Goal: Check status: Check status

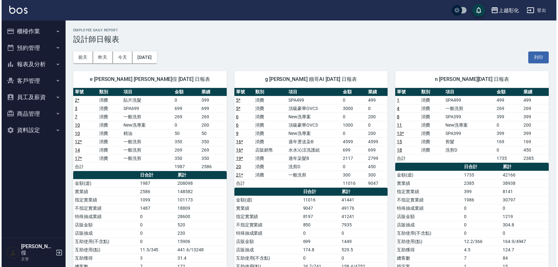
scroll to position [18, 0]
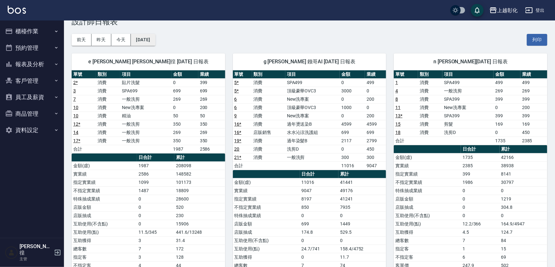
click at [152, 42] on button "[DATE]" at bounding box center [143, 40] width 24 height 12
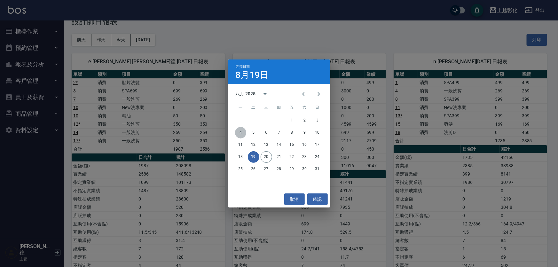
click at [239, 133] on button "4" at bounding box center [241, 133] width 12 height 12
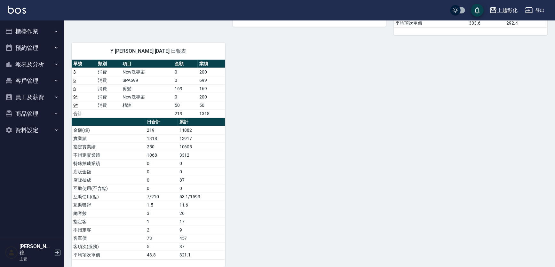
scroll to position [257, 0]
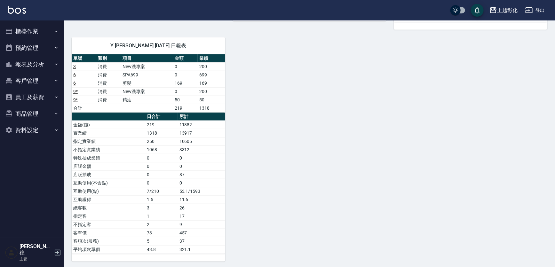
click at [230, 106] on div "41 [PERSON_NAME][DATE] 日報表 單號 類別 項目 金額 業績 8 店販銷售 水水沁涼洗護組 699 699 合計 0 0 日合計 累計 …" at bounding box center [305, 33] width 483 height 455
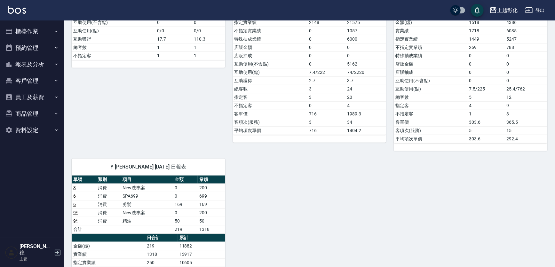
scroll to position [0, 0]
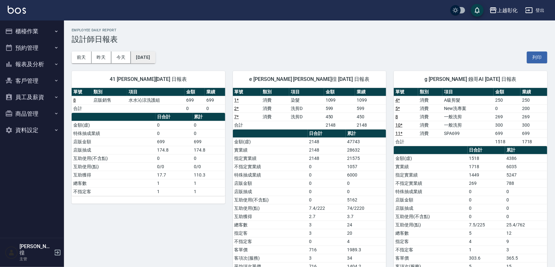
click at [149, 54] on button "[DATE]" at bounding box center [143, 57] width 24 height 12
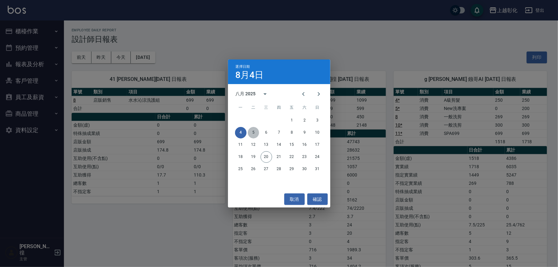
click at [255, 133] on button "5" at bounding box center [254, 133] width 12 height 12
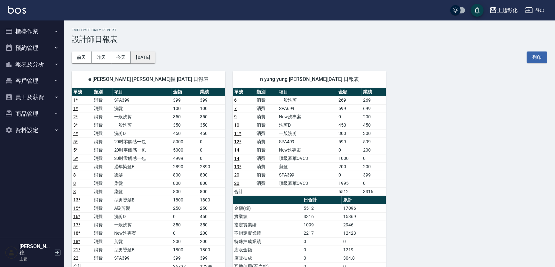
click at [143, 60] on button "[DATE]" at bounding box center [143, 57] width 24 height 12
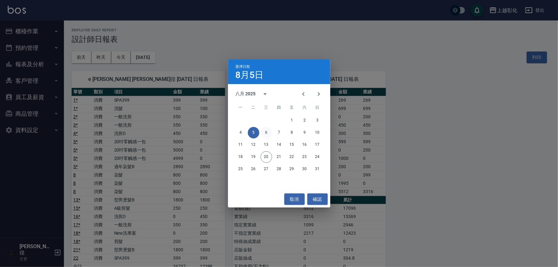
click at [267, 134] on button "6" at bounding box center [267, 133] width 12 height 12
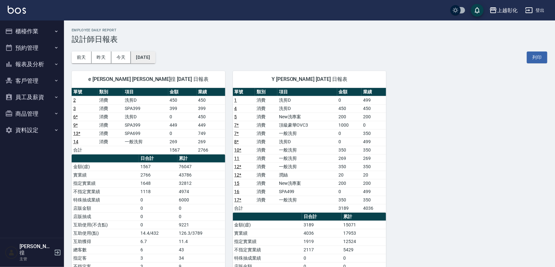
click at [155, 54] on button "[DATE]" at bounding box center [143, 57] width 24 height 12
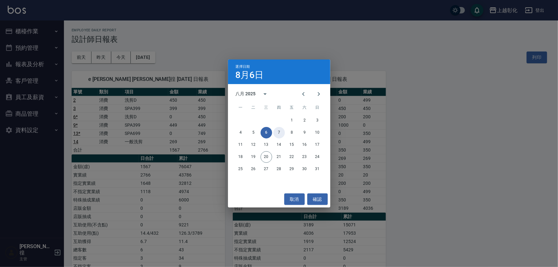
click at [281, 132] on button "7" at bounding box center [279, 133] width 12 height 12
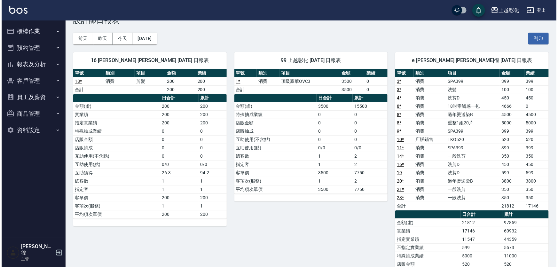
scroll to position [29, 0]
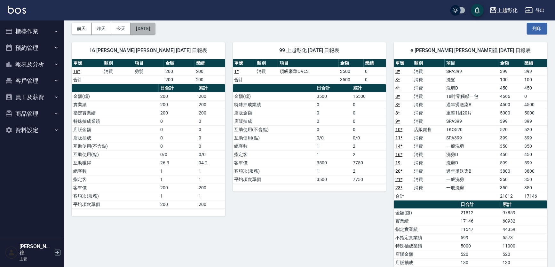
click at [150, 27] on button "[DATE]" at bounding box center [143, 29] width 24 height 12
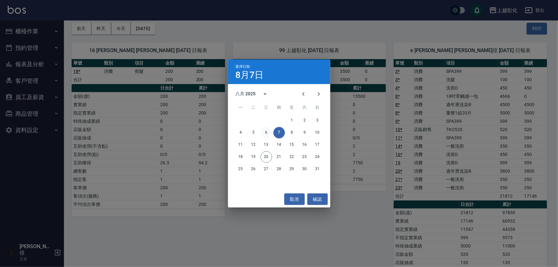
click at [267, 135] on button "6" at bounding box center [267, 133] width 12 height 12
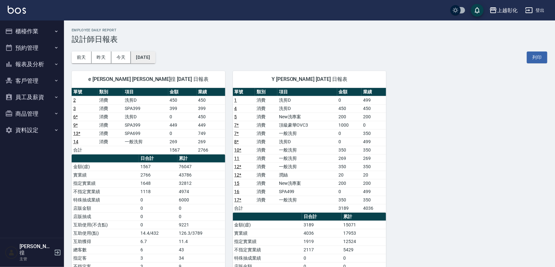
click at [149, 57] on button "[DATE]" at bounding box center [143, 57] width 24 height 12
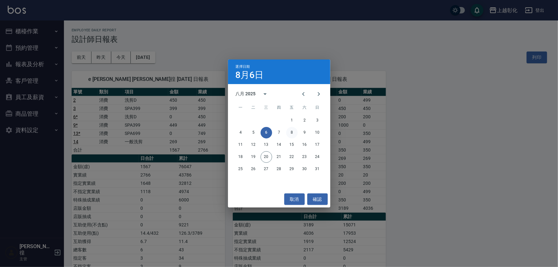
click at [292, 133] on button "8" at bounding box center [292, 133] width 12 height 12
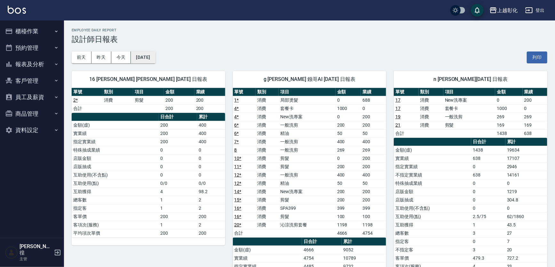
click at [148, 58] on button "[DATE]" at bounding box center [143, 57] width 24 height 12
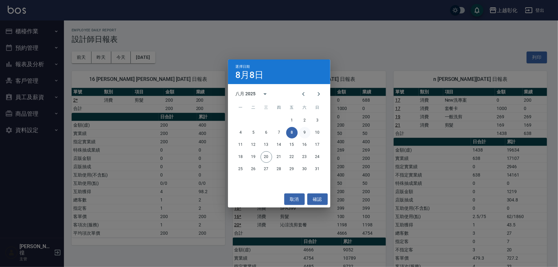
click at [304, 132] on button "9" at bounding box center [305, 133] width 12 height 12
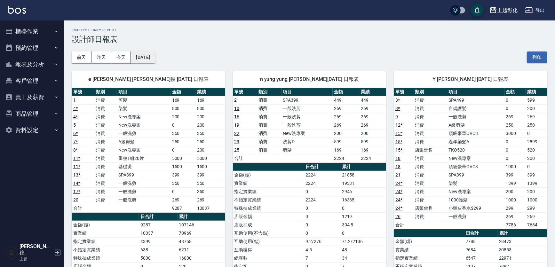
click at [155, 60] on button "[DATE]" at bounding box center [143, 57] width 24 height 12
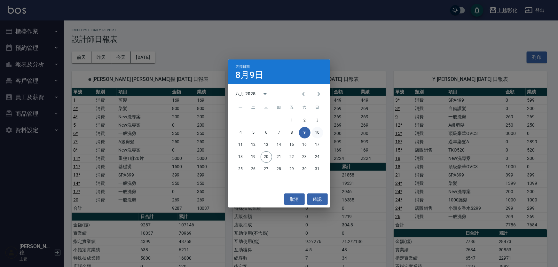
click at [313, 132] on button "10" at bounding box center [318, 133] width 12 height 12
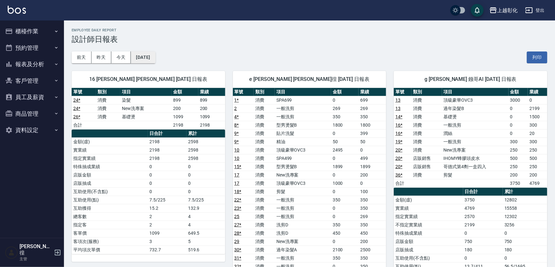
click at [155, 53] on button "[DATE]" at bounding box center [143, 57] width 24 height 12
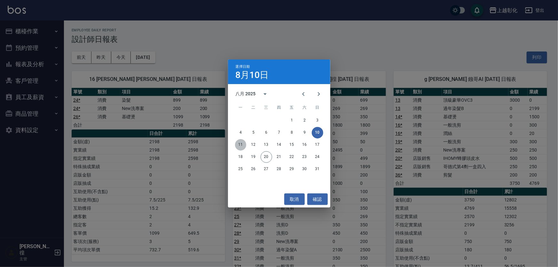
click at [238, 147] on button "11" at bounding box center [241, 145] width 12 height 12
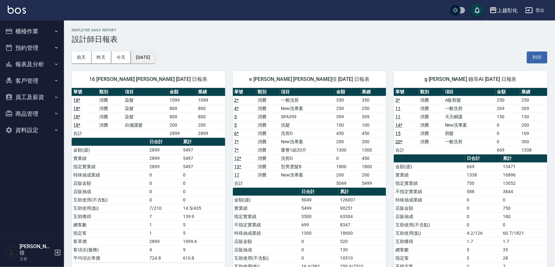
click at [154, 58] on button "[DATE]" at bounding box center [143, 57] width 24 height 12
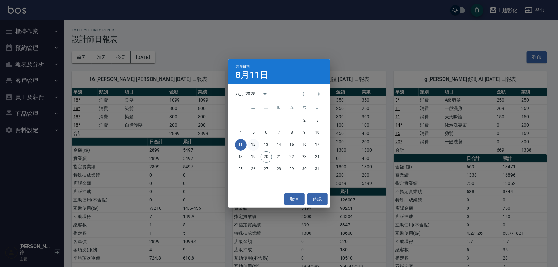
click at [255, 146] on button "12" at bounding box center [254, 145] width 12 height 12
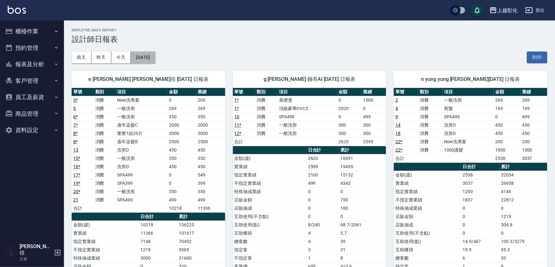
click at [152, 57] on button "[DATE]" at bounding box center [143, 57] width 24 height 12
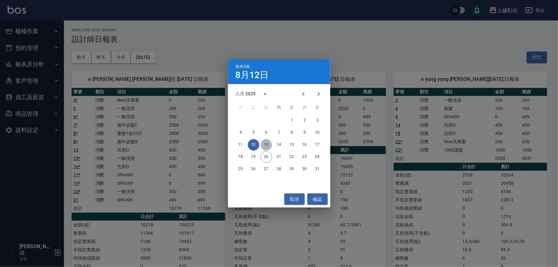
click at [265, 147] on button "13" at bounding box center [267, 145] width 12 height 12
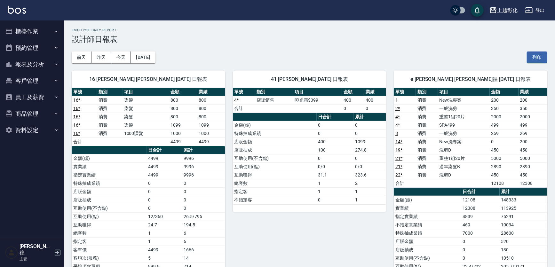
click at [145, 64] on div "16 [PERSON_NAME] [PERSON_NAME] [DATE] 日報表 單號 類別 項目 金額 業績 16 * 消費 染髮 800 800 16 …" at bounding box center [144, 199] width 161 height 273
click at [147, 56] on button "[DATE]" at bounding box center [143, 57] width 24 height 12
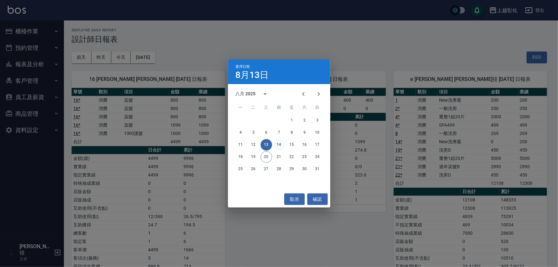
click at [278, 144] on button "14" at bounding box center [279, 145] width 12 height 12
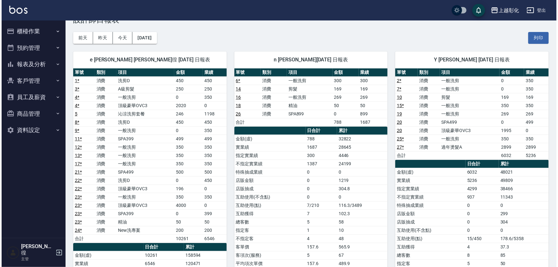
scroll to position [29, 0]
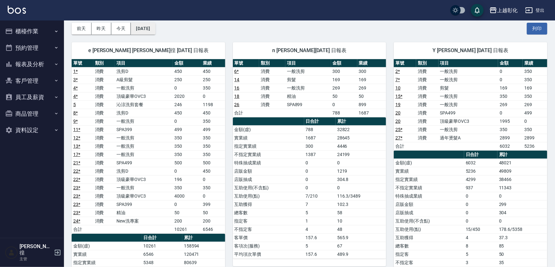
click at [155, 28] on button "[DATE]" at bounding box center [143, 29] width 24 height 12
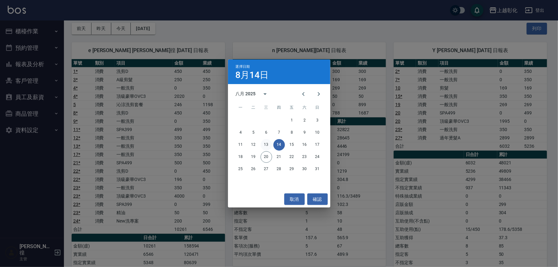
click at [261, 145] on button "13" at bounding box center [267, 145] width 12 height 12
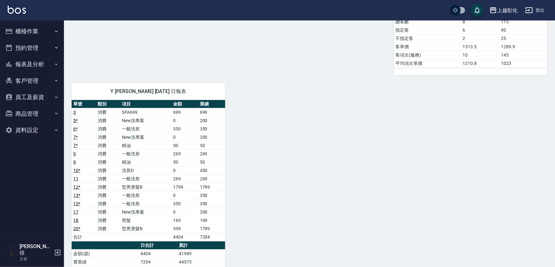
scroll to position [320, 0]
